Goal: Task Accomplishment & Management: Use online tool/utility

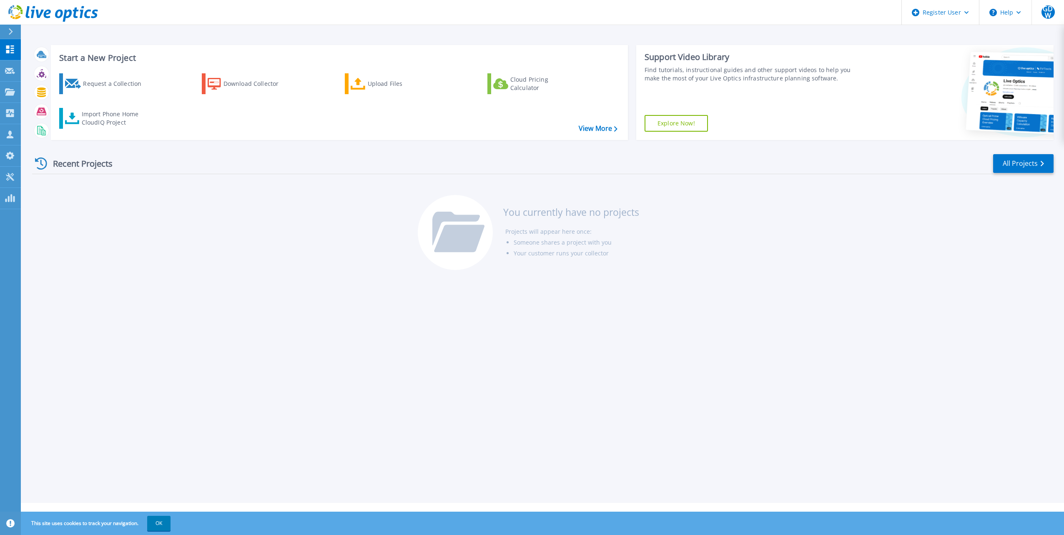
drag, startPoint x: 443, startPoint y: 0, endPoint x: 849, endPoint y: 177, distance: 442.5
click at [849, 177] on div "Recent Projects All Projects You currently have no projects Projects will appea…" at bounding box center [542, 213] width 1021 height 132
click at [105, 89] on div "Request a Collection" at bounding box center [116, 83] width 67 height 17
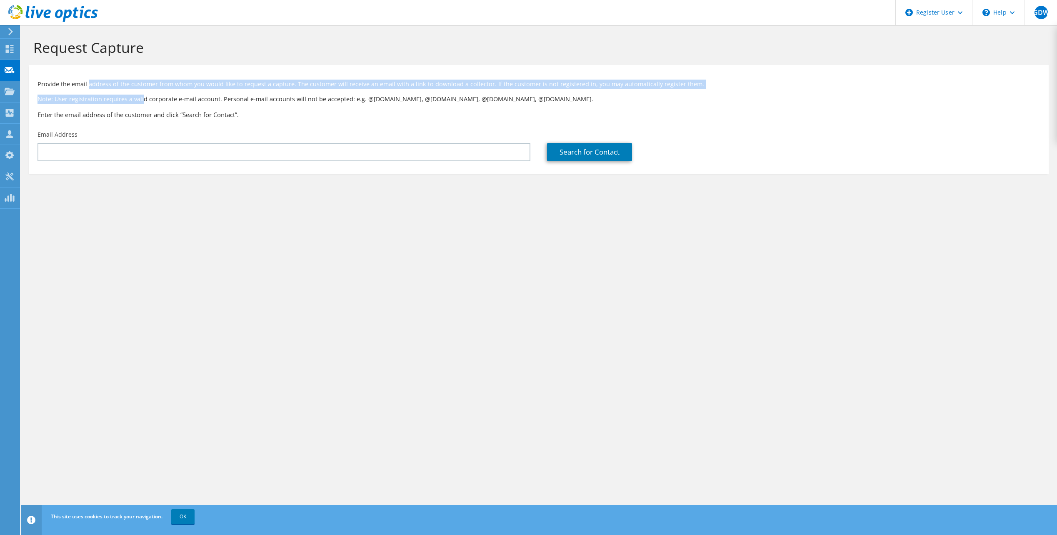
drag, startPoint x: 132, startPoint y: 89, endPoint x: 144, endPoint y: 92, distance: 12.4
click at [144, 92] on div "Provide the email address of the customer from whom you would like to request a…" at bounding box center [539, 97] width 1020 height 57
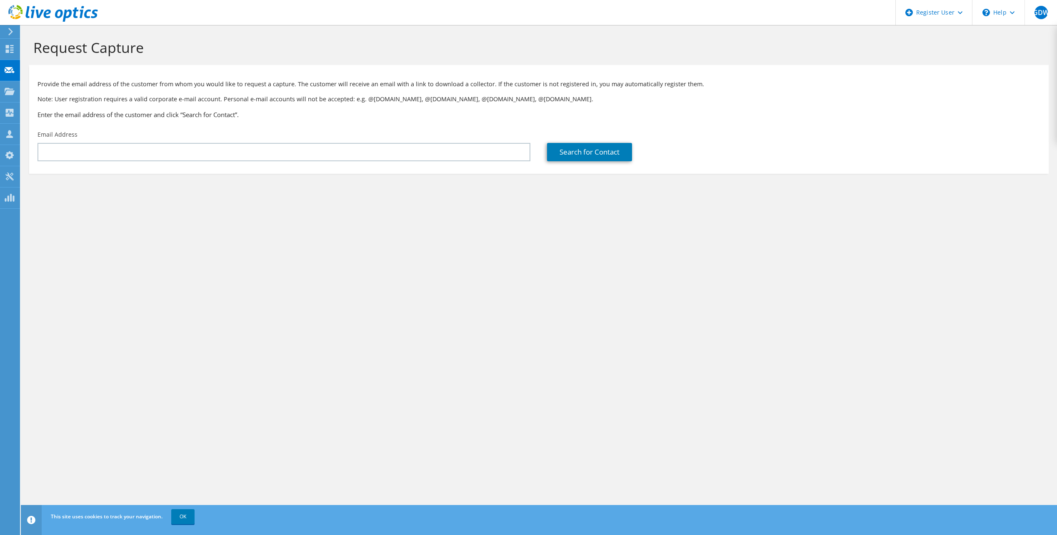
drag, startPoint x: 144, startPoint y: 92, endPoint x: 150, endPoint y: 109, distance: 18.2
click at [150, 109] on div "Provide the email address of the customer from whom you would like to request a…" at bounding box center [539, 97] width 1020 height 57
